Goal: Navigation & Orientation: Find specific page/section

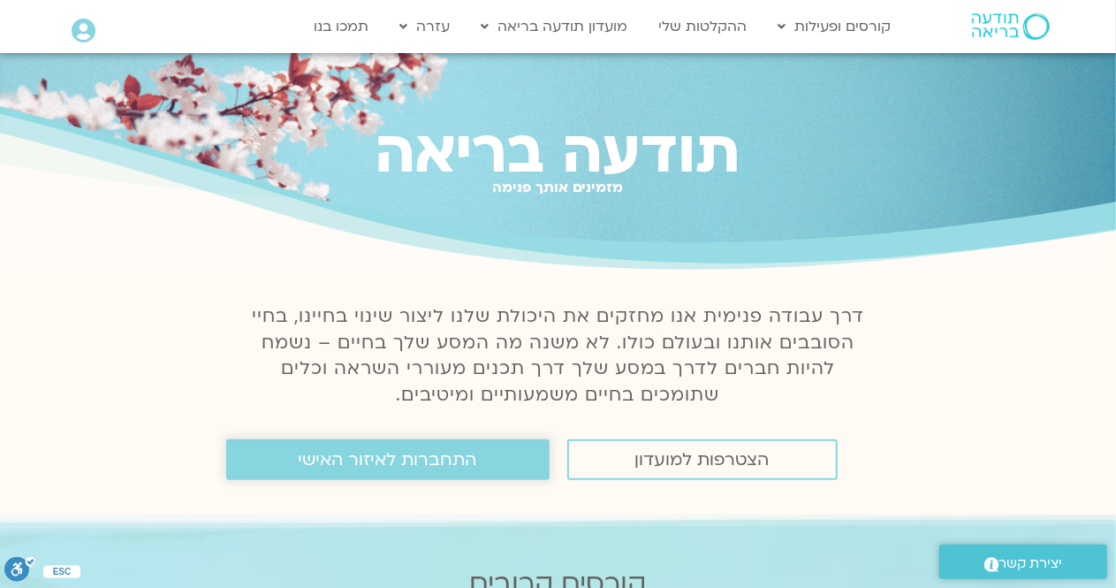
click at [449, 450] on link "התחברות לאיזור האישי" at bounding box center [387, 459] width 323 height 41
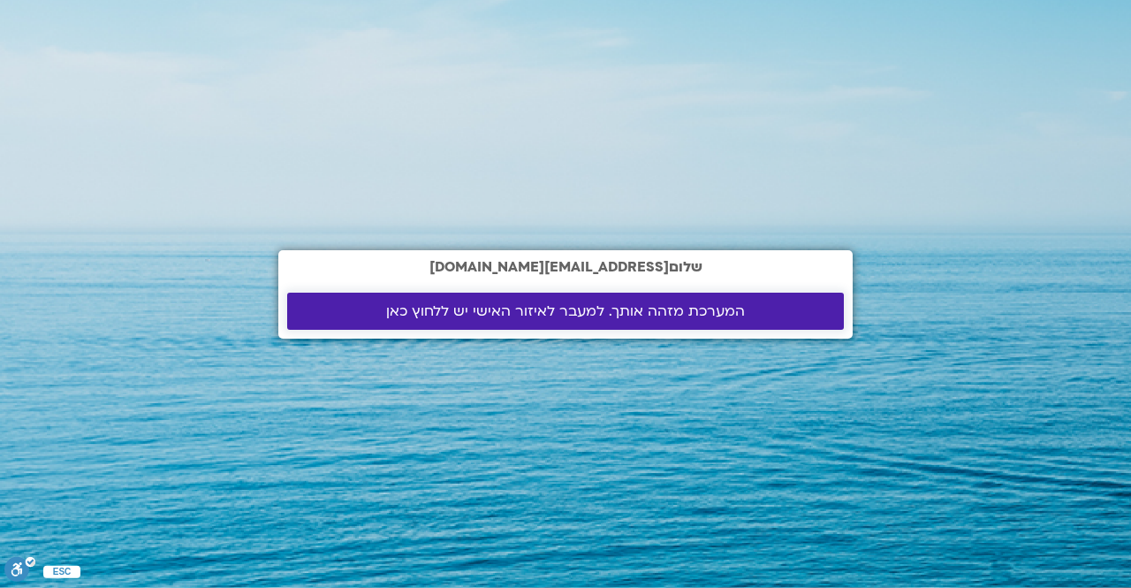
click at [523, 319] on span "המערכת מזהה אותך. למעבר לאיזור האישי יש ללחוץ כאן" at bounding box center [565, 311] width 359 height 16
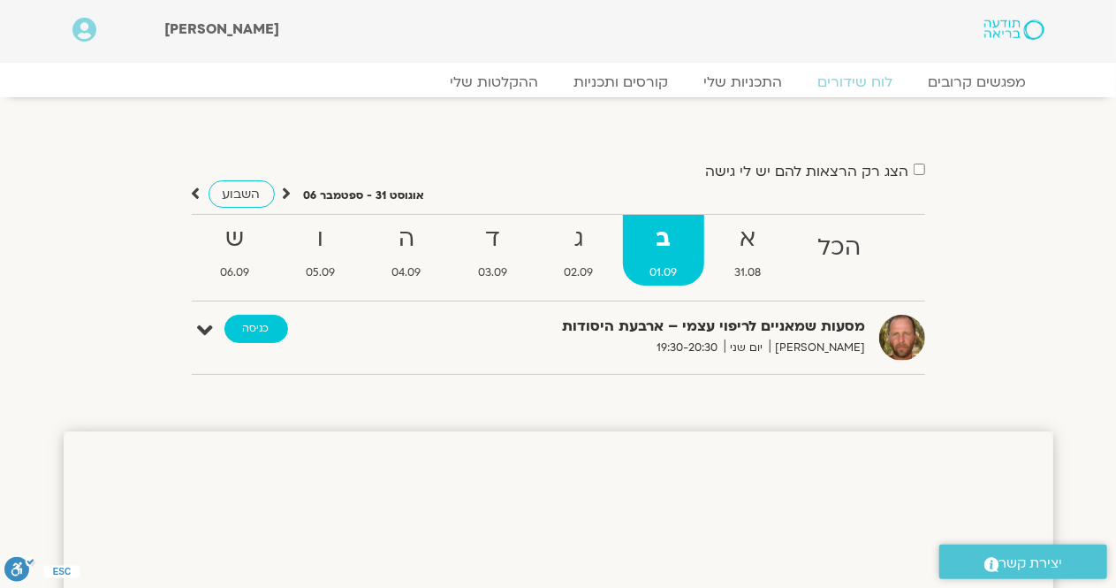
click at [248, 331] on link "כניסה" at bounding box center [256, 329] width 64 height 28
